Goal: Task Accomplishment & Management: Complete application form

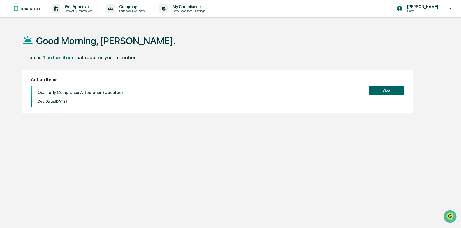
click at [377, 92] on button "View" at bounding box center [387, 91] width 36 height 10
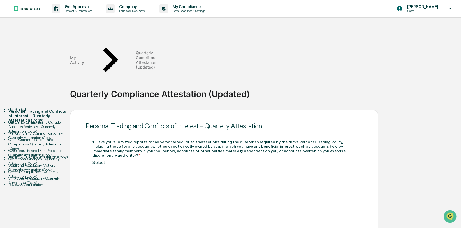
click at [202, 160] on div "Select" at bounding box center [223, 165] width 263 height 11
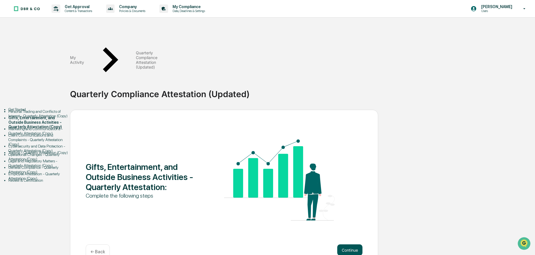
click at [356, 228] on button "Continue" at bounding box center [349, 250] width 25 height 11
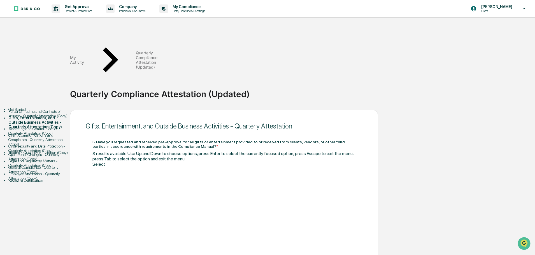
click at [208, 167] on div at bounding box center [223, 169] width 263 height 5
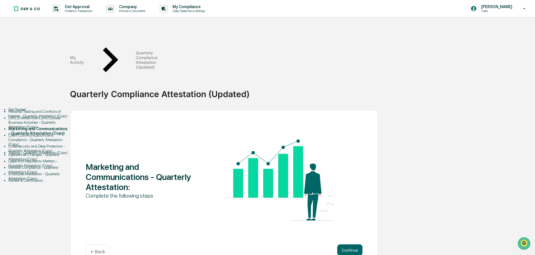
click at [350, 228] on button "Continue" at bounding box center [349, 250] width 25 height 11
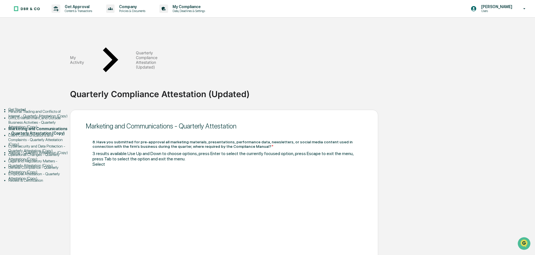
click at [198, 167] on div at bounding box center [223, 169] width 263 height 5
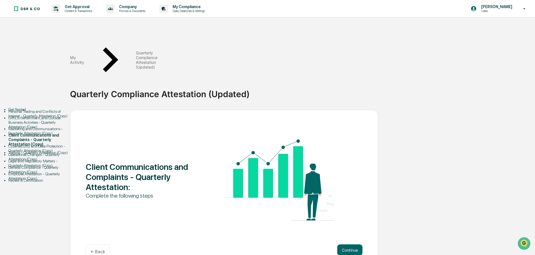
click at [355, 228] on button "Continue" at bounding box center [349, 250] width 25 height 11
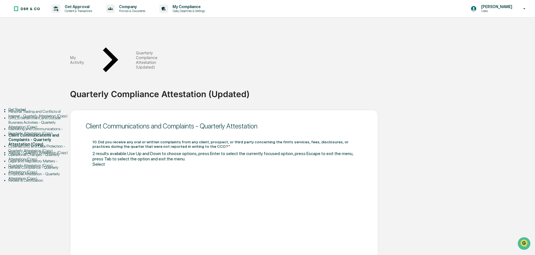
click at [195, 167] on div at bounding box center [223, 169] width 263 height 5
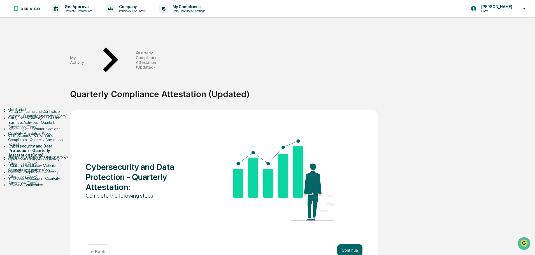
click at [355, 228] on button "Continue" at bounding box center [349, 250] width 25 height 11
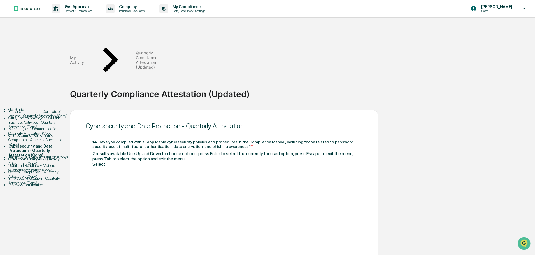
click at [203, 167] on div at bounding box center [223, 169] width 263 height 5
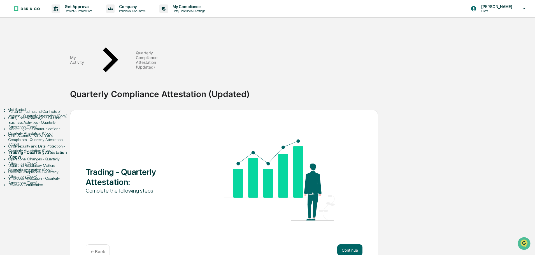
click at [356, 228] on button "Continue" at bounding box center [349, 250] width 25 height 11
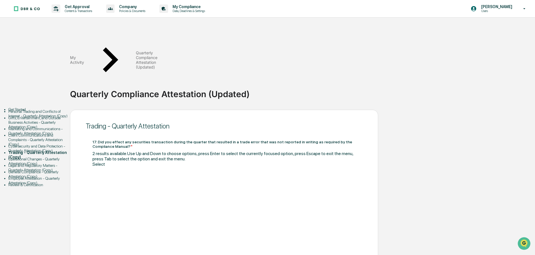
click at [186, 167] on div at bounding box center [223, 169] width 263 height 5
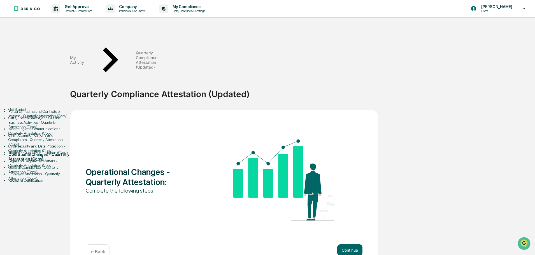
click at [350, 228] on button "Continue" at bounding box center [349, 250] width 25 height 11
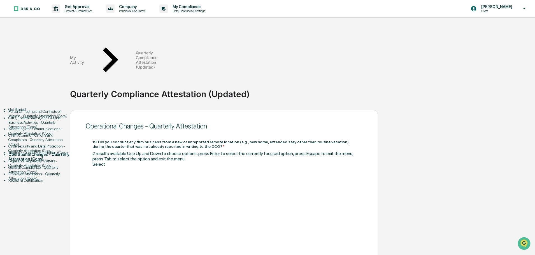
click at [212, 162] on div "Select" at bounding box center [223, 167] width 263 height 11
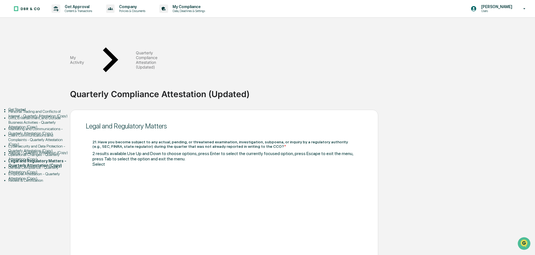
click at [190, 162] on div "Select" at bounding box center [223, 167] width 263 height 11
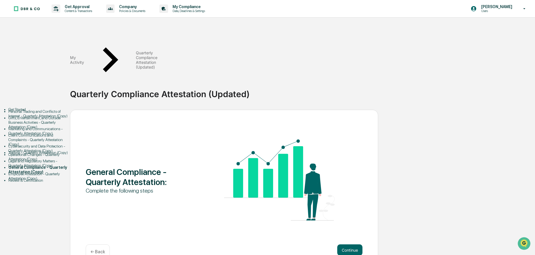
click at [353, 228] on button "Continue" at bounding box center [349, 250] width 25 height 11
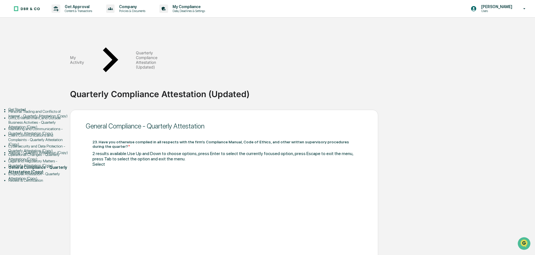
click at [185, 167] on div at bounding box center [223, 169] width 263 height 5
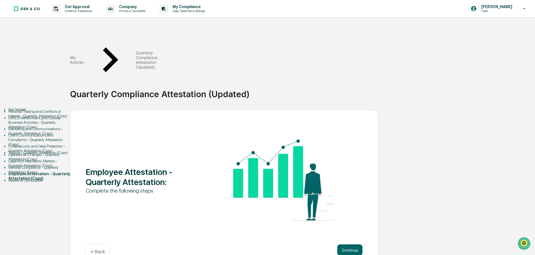
click at [354, 228] on button "Continue" at bounding box center [349, 250] width 25 height 11
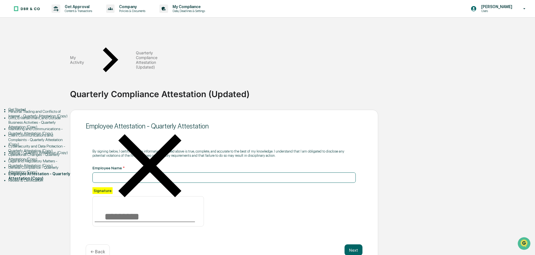
click at [168, 173] on input at bounding box center [223, 178] width 263 height 10
type input "**********"
click at [118, 196] on input at bounding box center [148, 211] width 112 height 30
type input "**********"
click at [353, 228] on button "Next" at bounding box center [354, 250] width 18 height 11
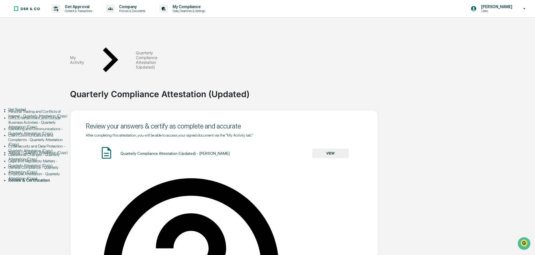
click at [325, 149] on button "VIEW" at bounding box center [331, 154] width 36 height 10
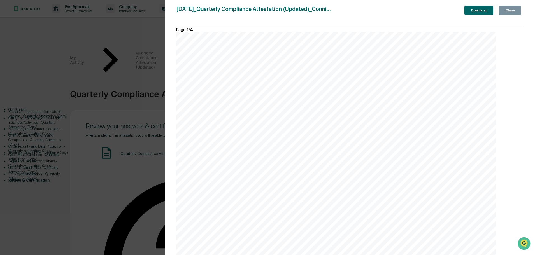
click at [461, 11] on div "Close" at bounding box center [510, 10] width 11 height 4
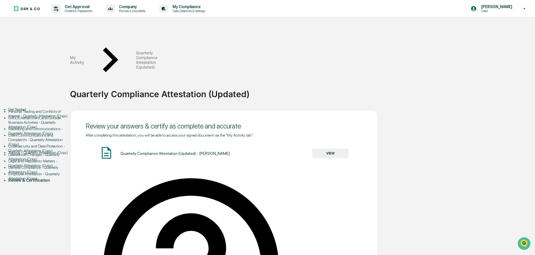
type input "**********"
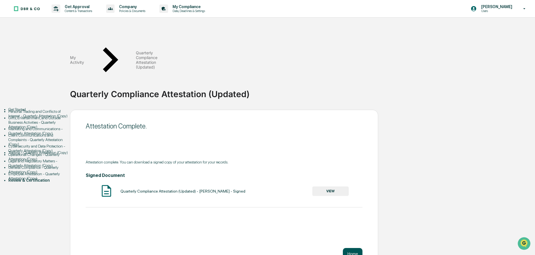
click at [355, 228] on button "Home" at bounding box center [353, 253] width 20 height 11
